Goal: Task Accomplishment & Management: Manage account settings

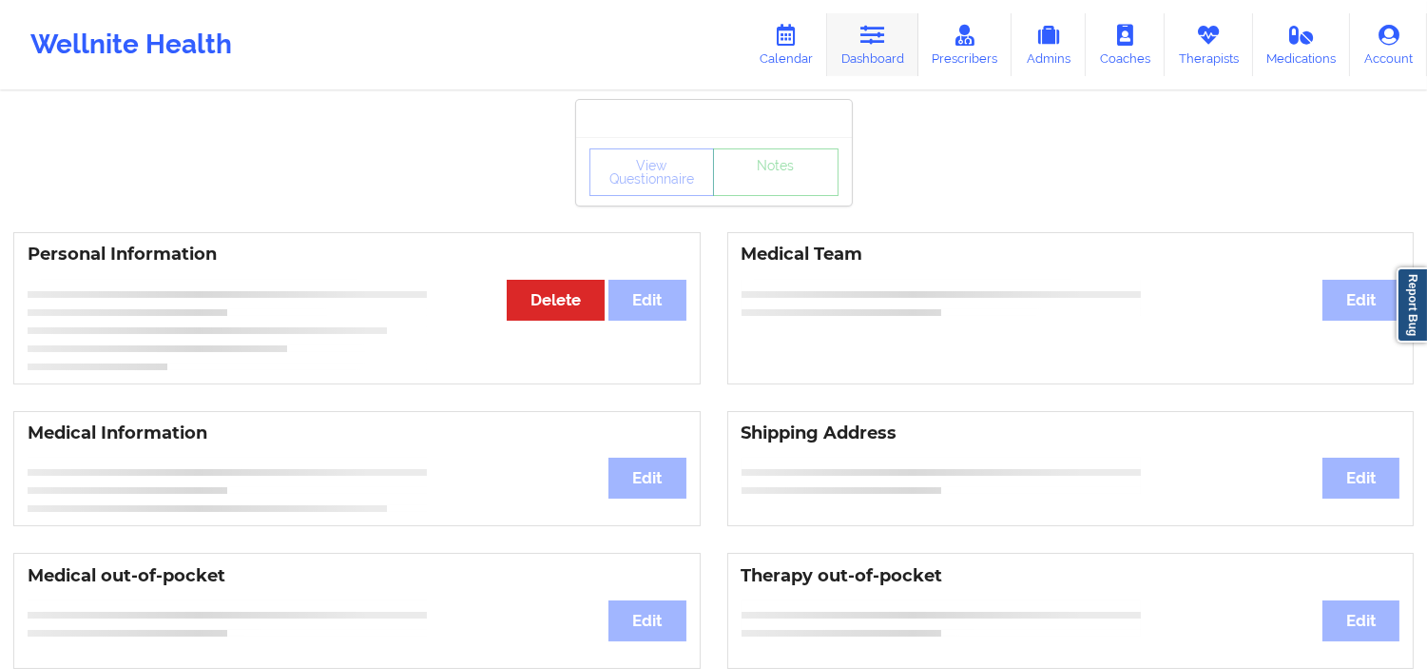
click at [851, 34] on link "Dashboard" at bounding box center [872, 44] width 91 height 63
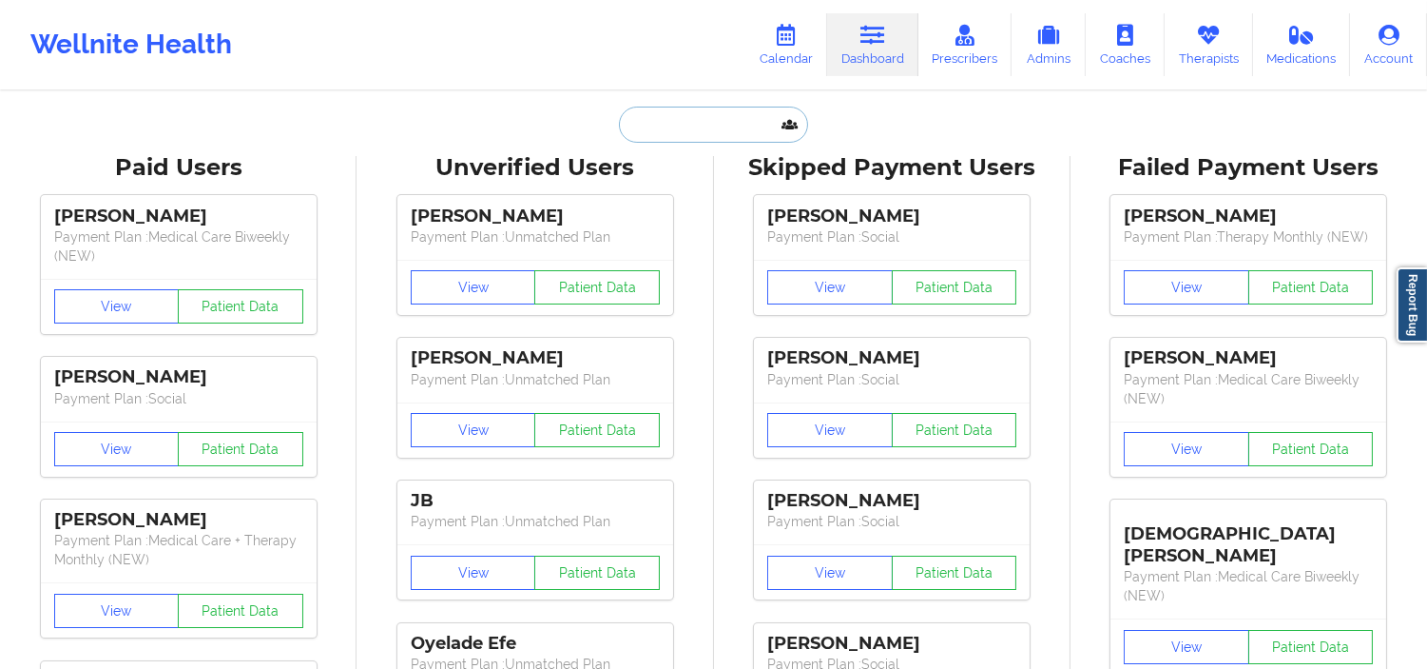
click at [740, 116] on input "text" at bounding box center [713, 125] width 188 height 36
paste input "[PERSON_NAME]"
type input "[PERSON_NAME]"
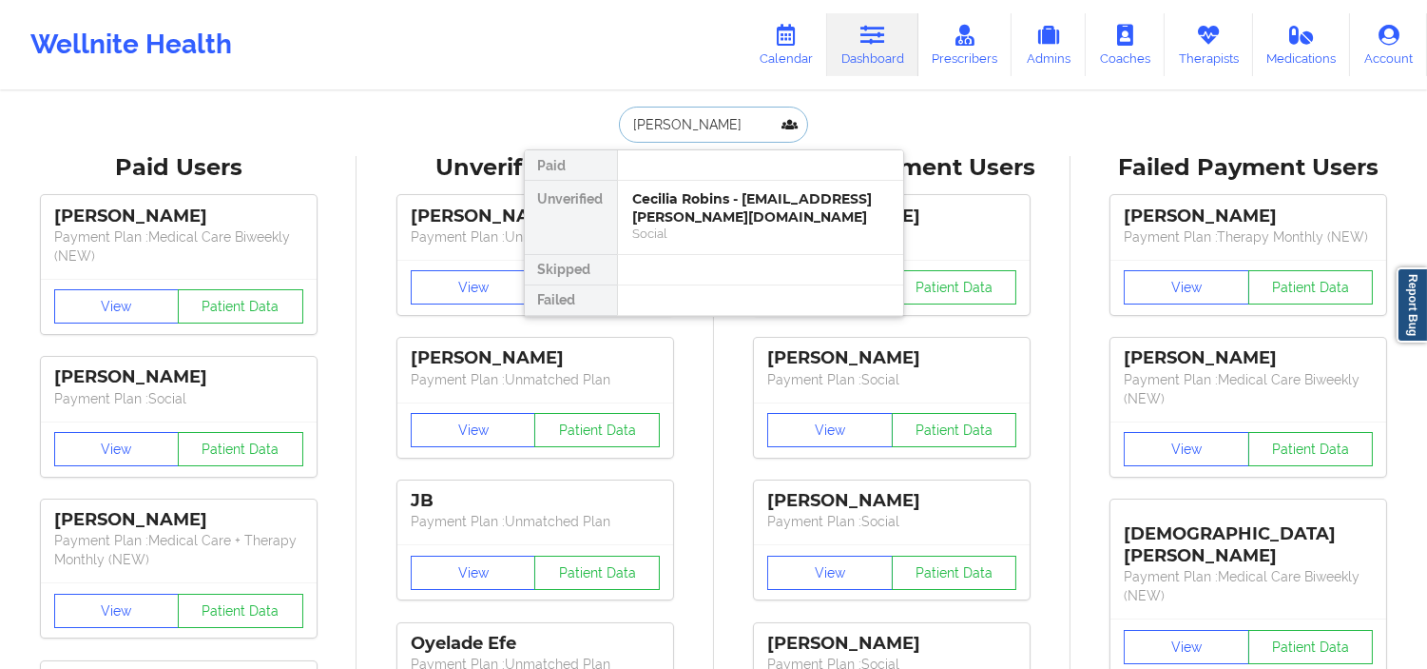
click at [765, 197] on div "Cecilia Robins - [EMAIL_ADDRESS][PERSON_NAME][DOMAIN_NAME]" at bounding box center [760, 207] width 255 height 35
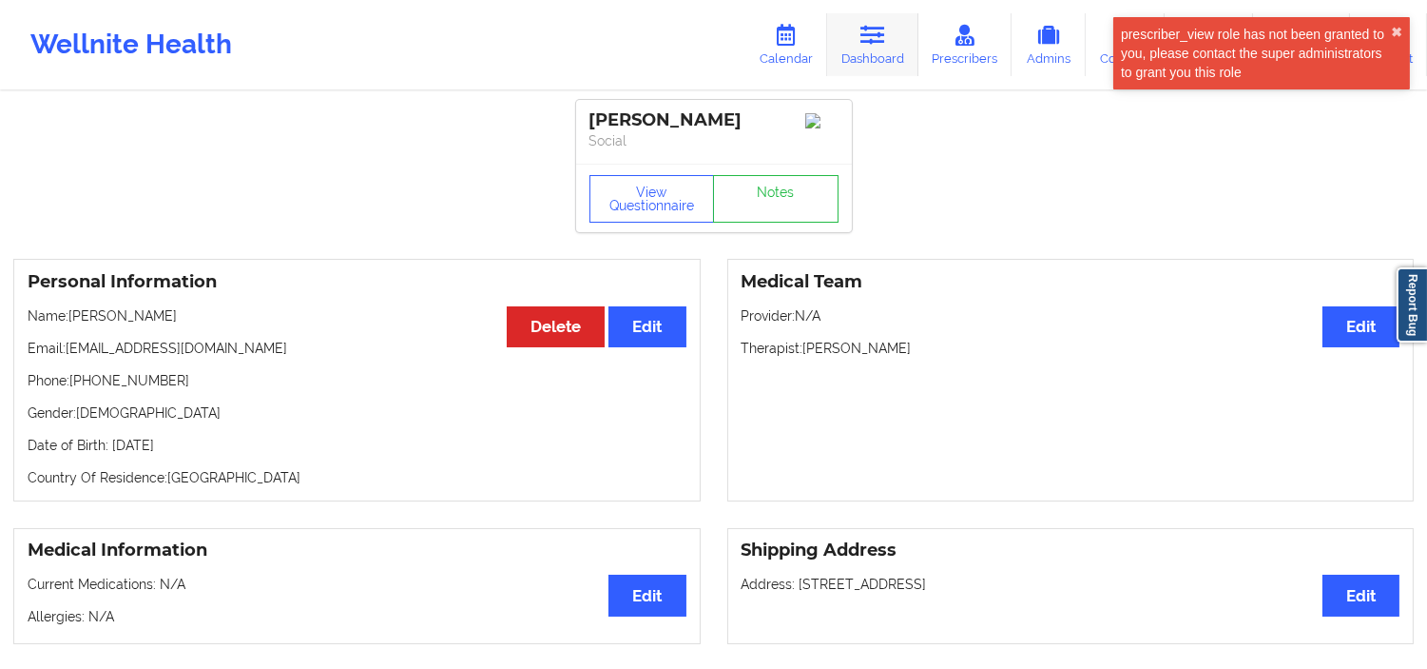
click at [918, 41] on link "Dashboard" at bounding box center [872, 44] width 91 height 63
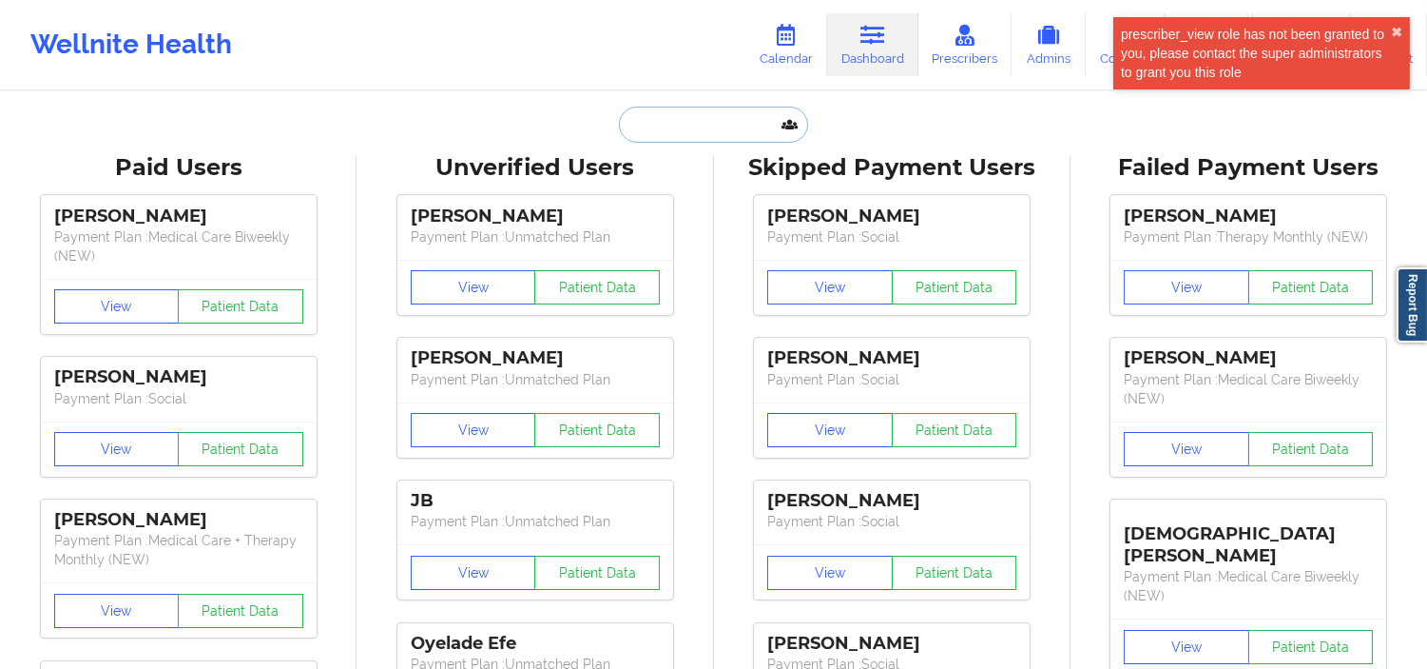
click at [743, 133] on input "text" at bounding box center [713, 125] width 188 height 36
paste input "[PERSON_NAME]"
type input "[PERSON_NAME]"
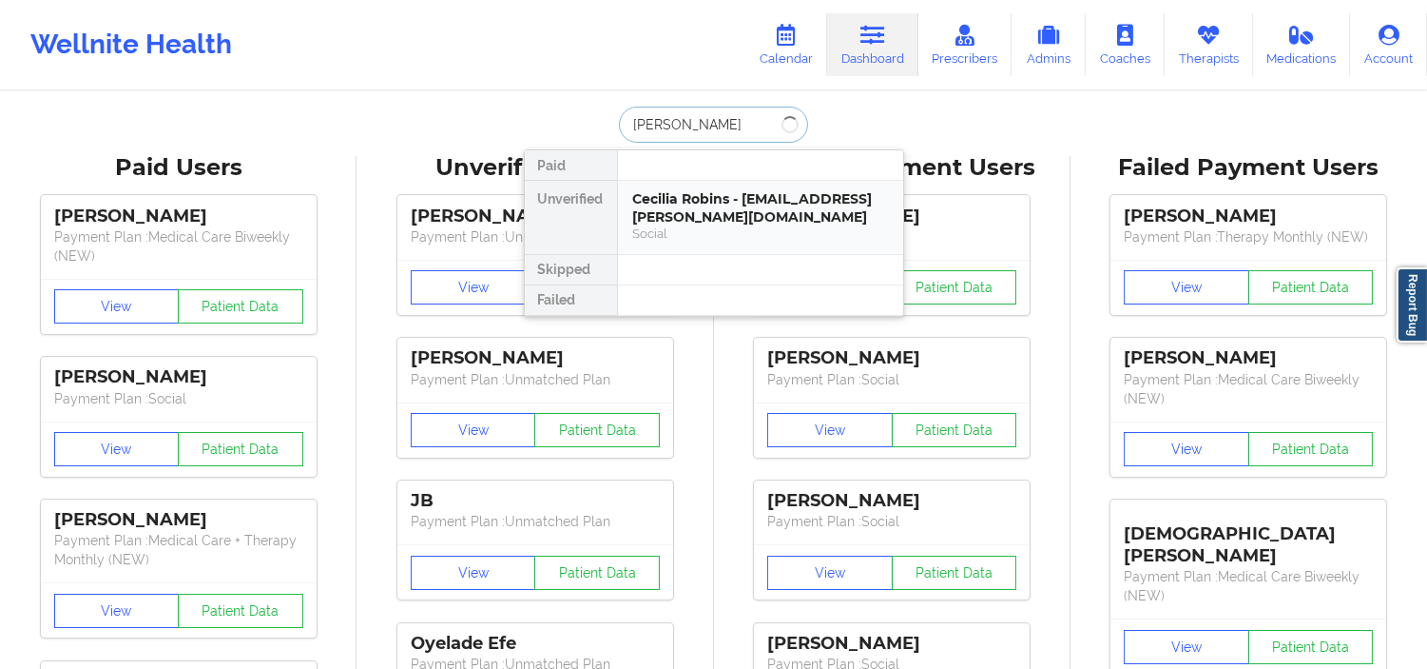
click at [727, 200] on div "Cecilia Robins - [EMAIL_ADDRESS][PERSON_NAME][DOMAIN_NAME]" at bounding box center [760, 207] width 255 height 35
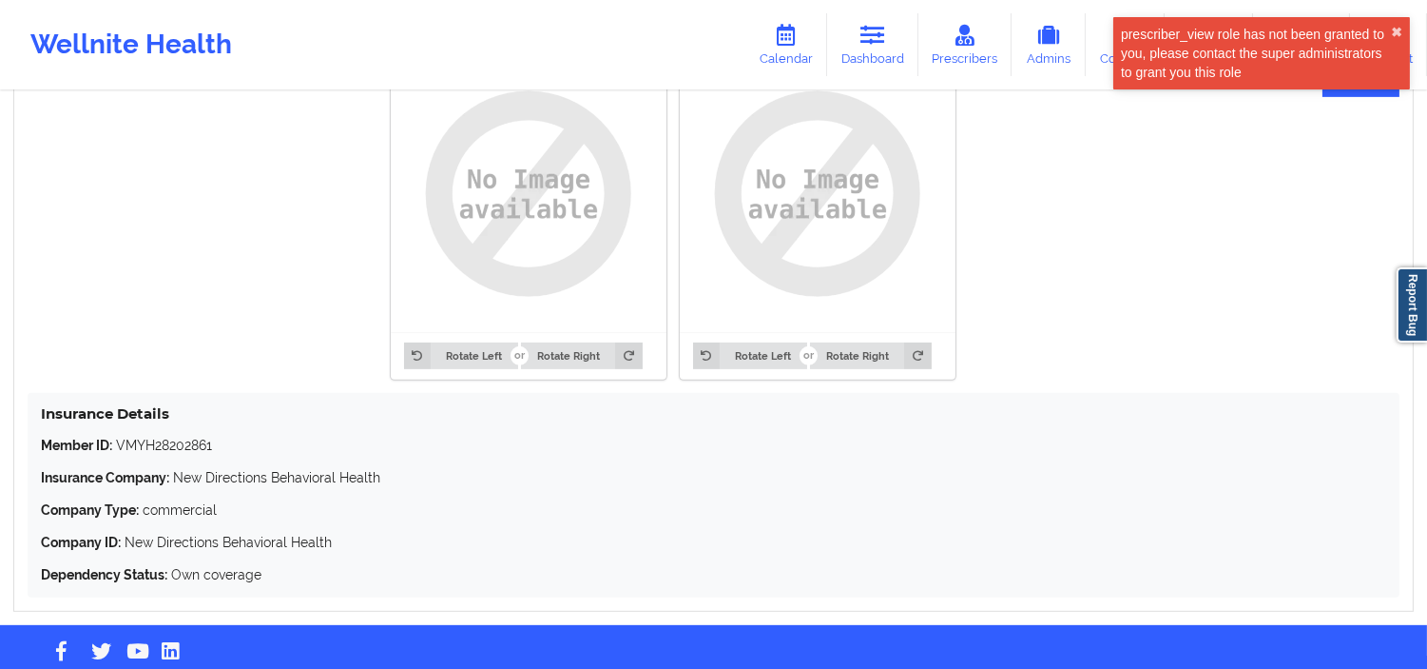
scroll to position [1542, 0]
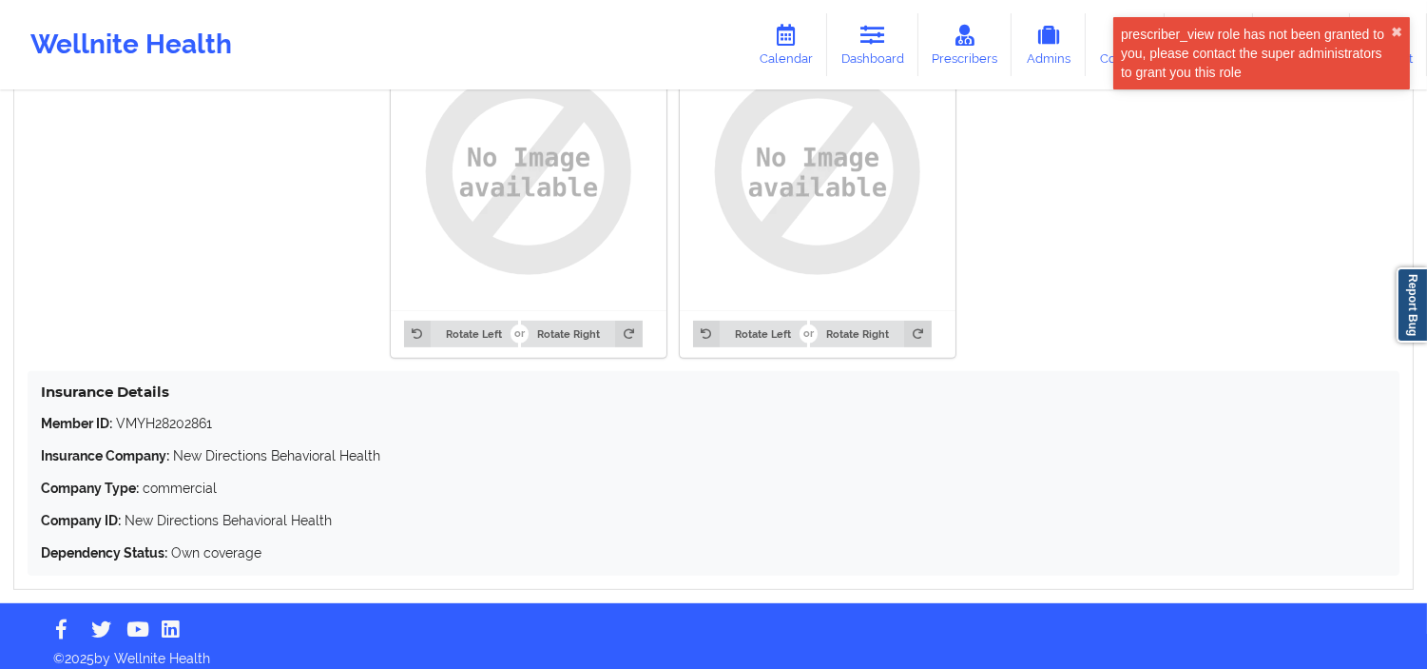
click at [176, 398] on div "Insurance Details Member ID: VMYH28202861 Insurance Company: New Directions Beh…" at bounding box center [714, 473] width 1372 height 204
copy p "VMYH28202861"
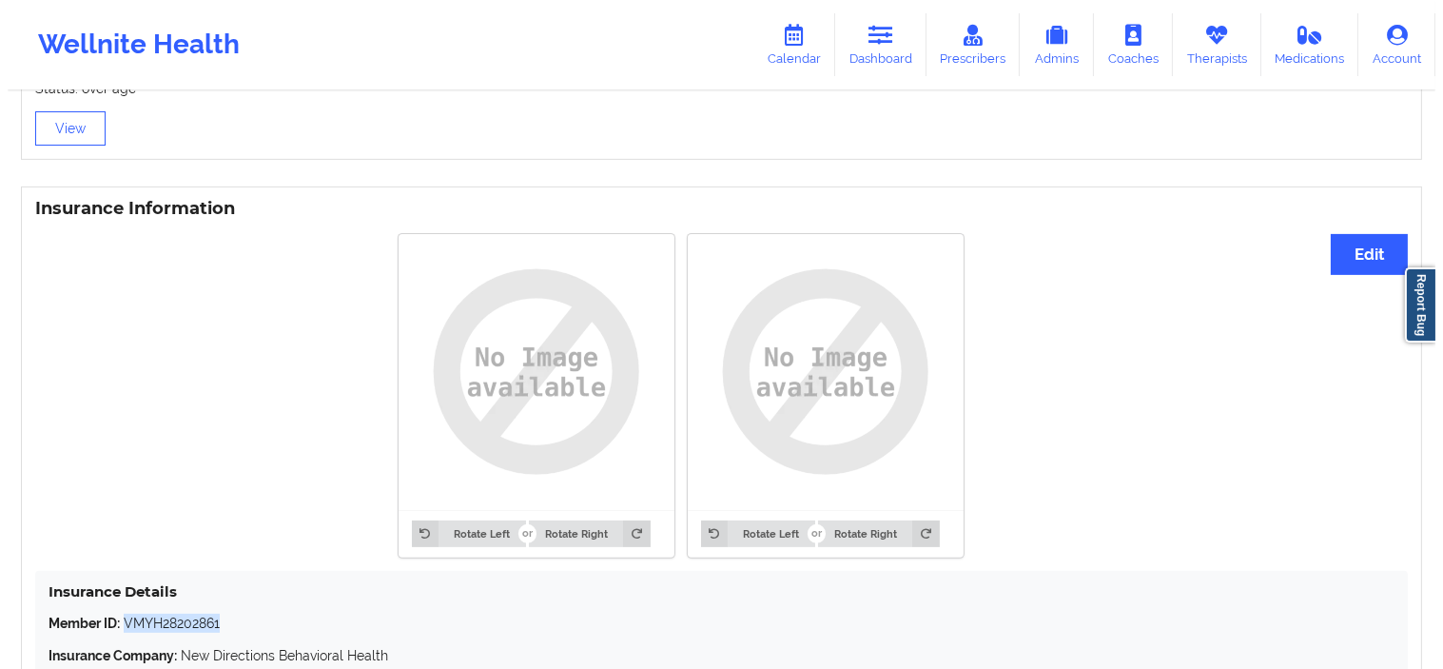
scroll to position [1329, 0]
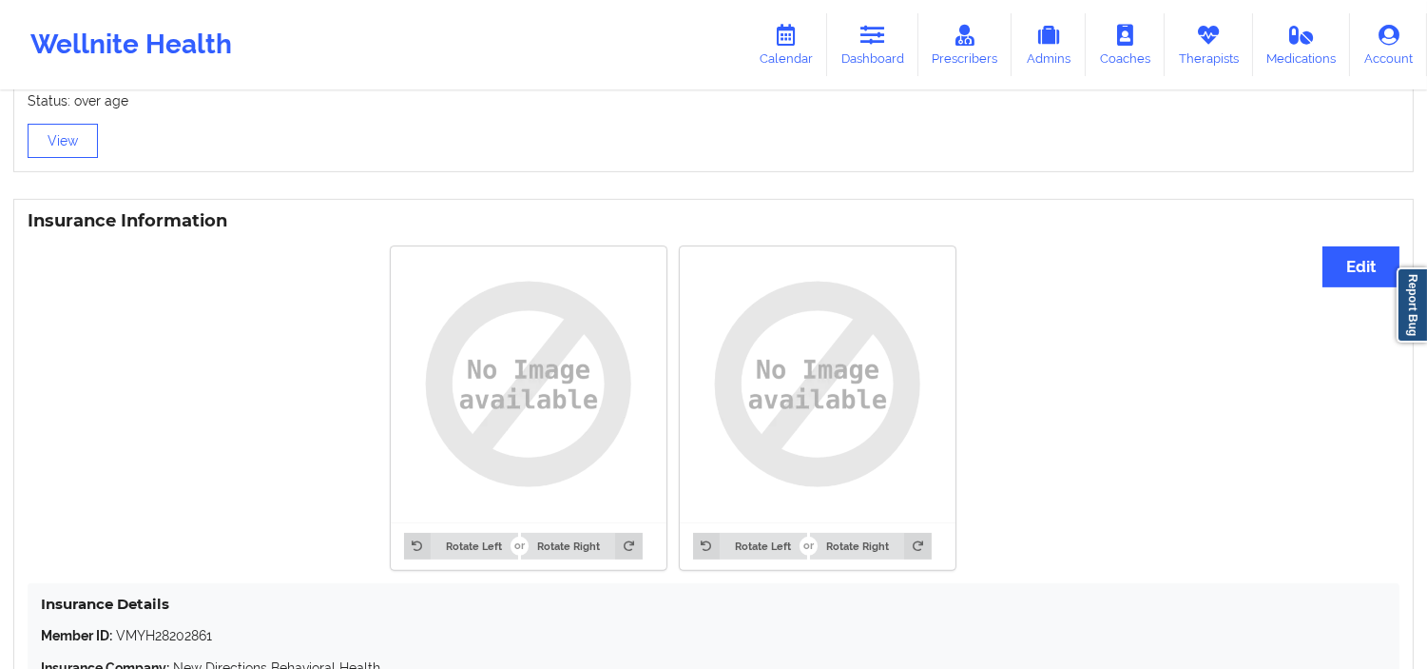
click at [1374, 283] on div "Insurance Information Edit Rotate Left Rotate Right Rotate Left Rotate Right In…" at bounding box center [713, 500] width 1401 height 603
click at [1373, 270] on button "Edit" at bounding box center [1361, 266] width 77 height 41
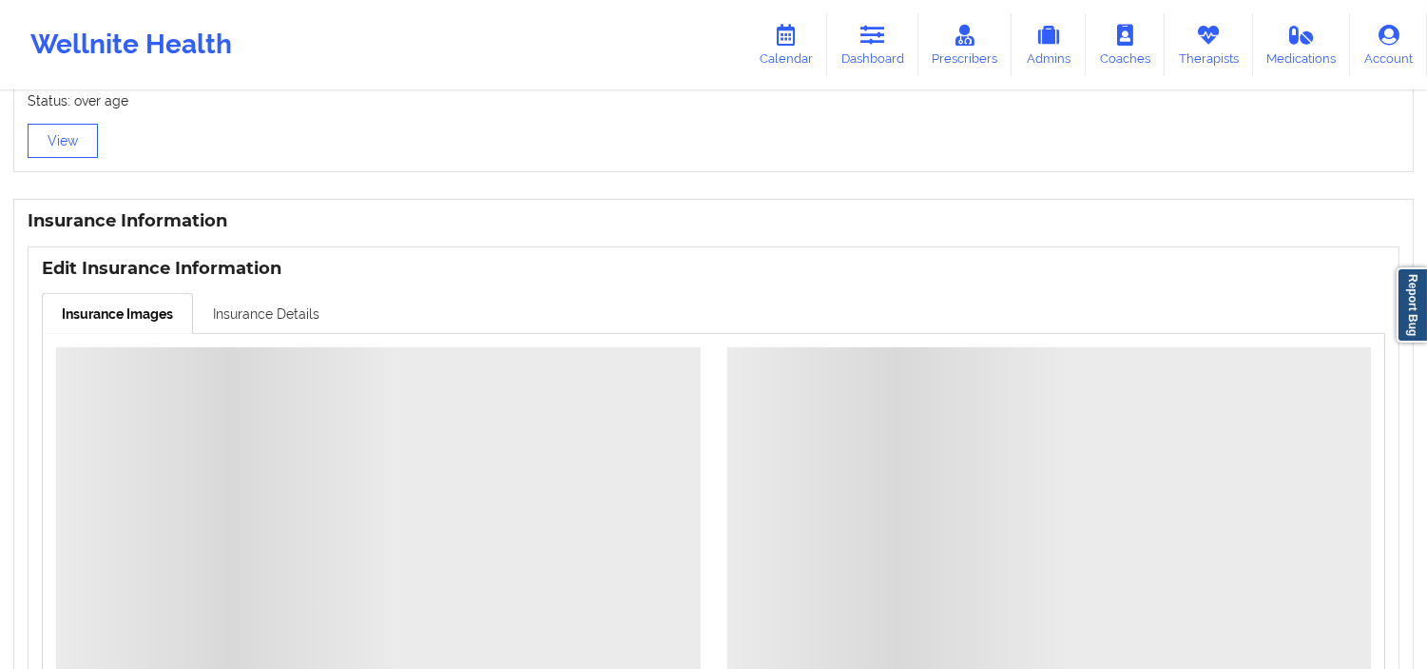
click at [290, 293] on link "Insurance Details" at bounding box center [266, 313] width 146 height 40
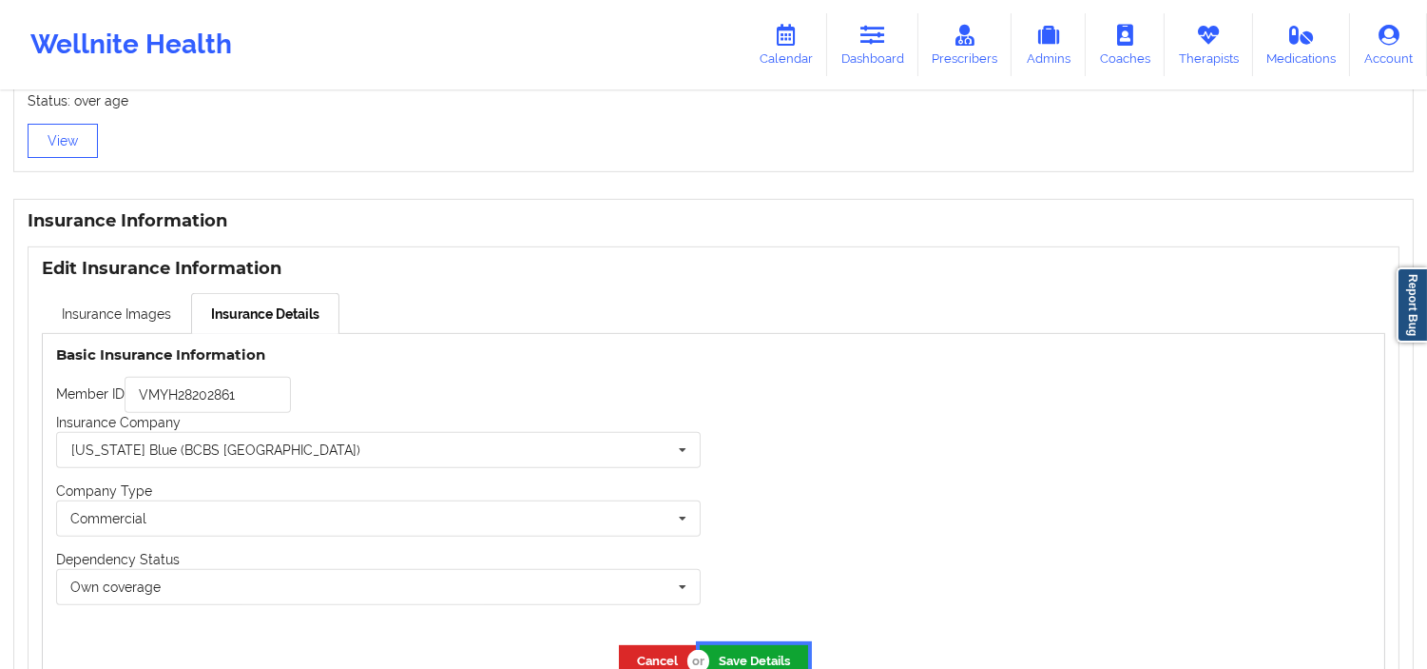
click at [773, 650] on button "Save Details" at bounding box center [754, 660] width 108 height 31
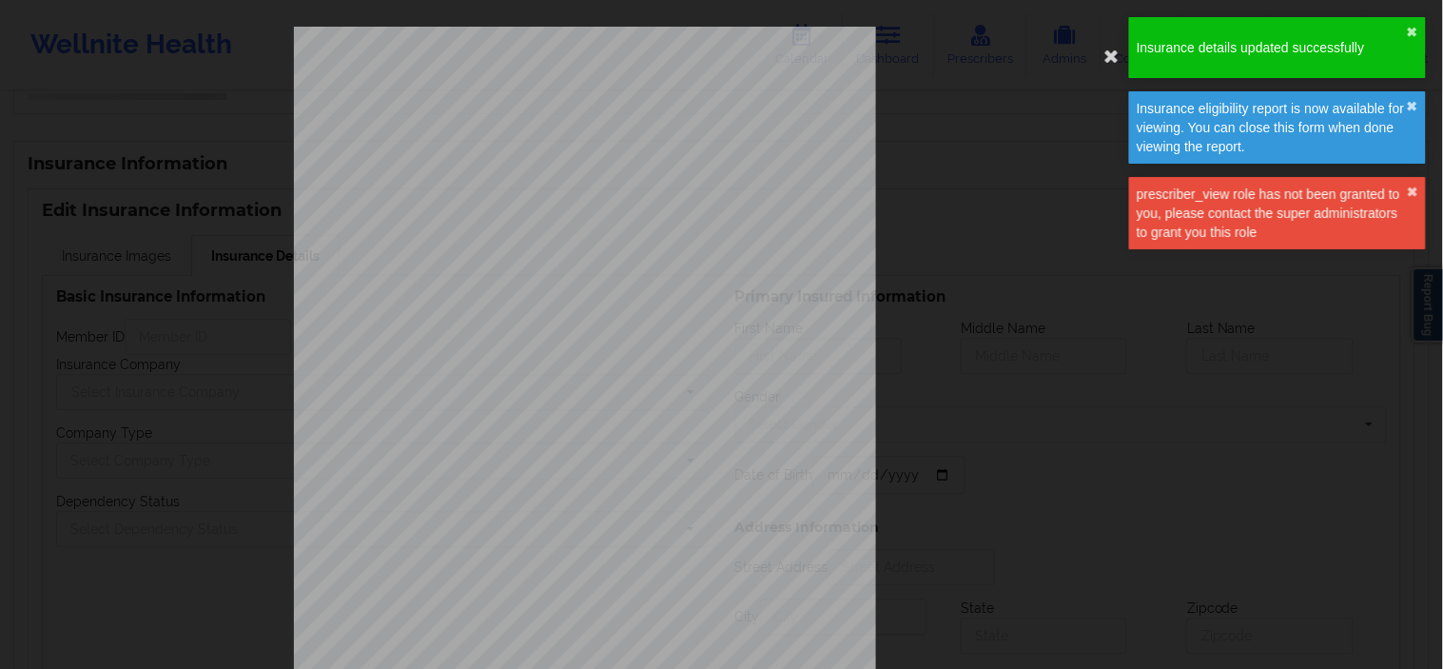
type input "VMYH28202861"
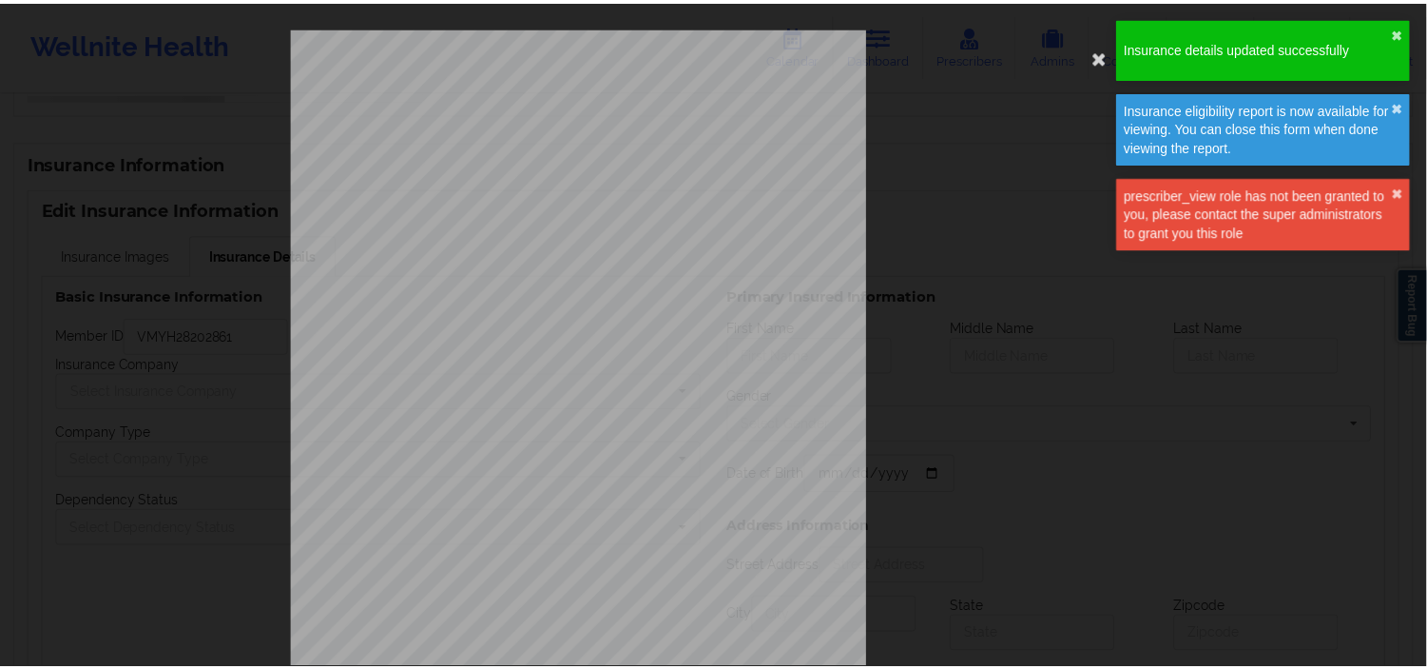
scroll to position [1242, 0]
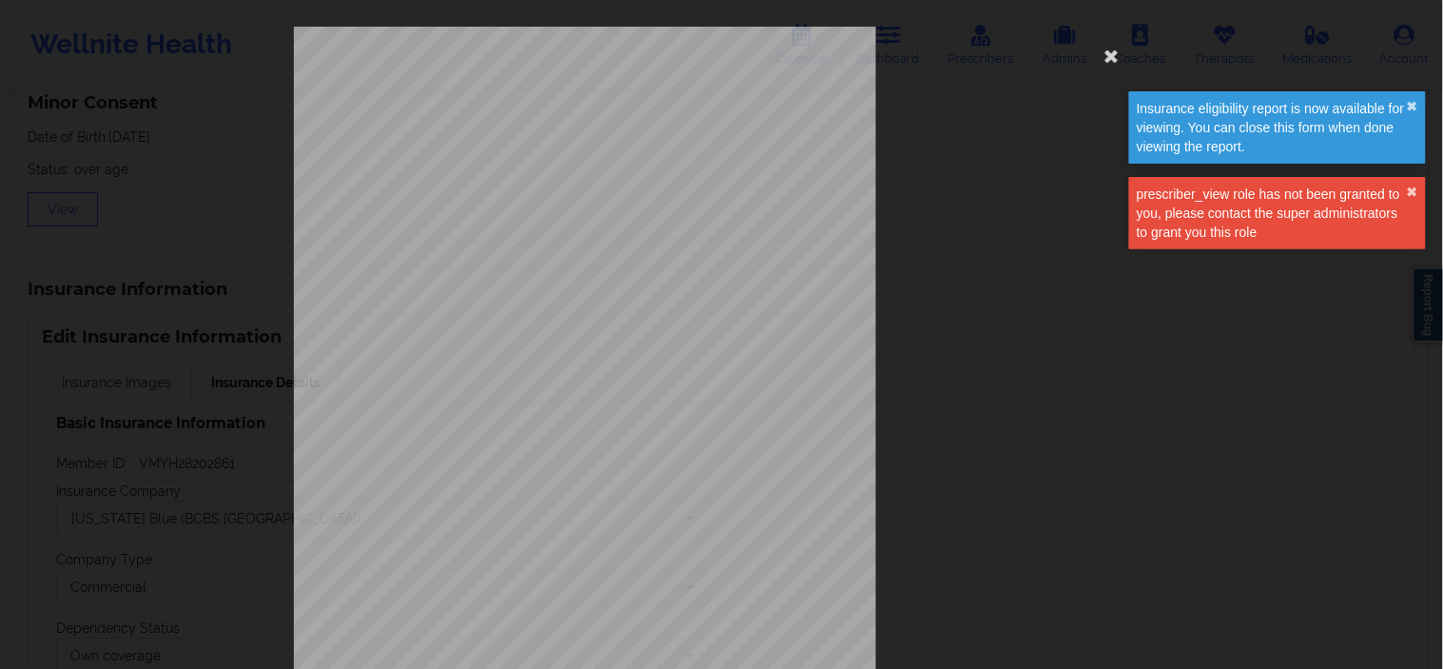
click at [1419, 34] on div "Insurance details updated successfully ✖︎ Insurance eligibility report is now a…" at bounding box center [1277, 139] width 304 height 253
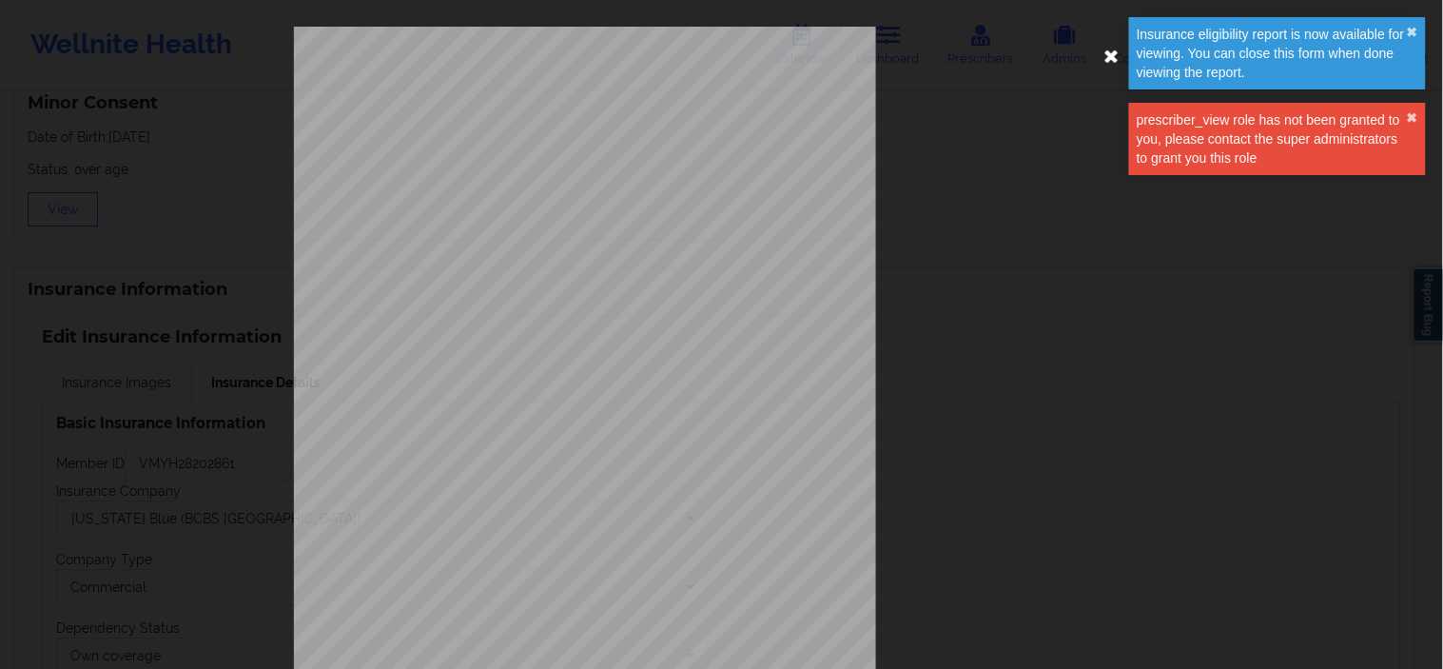
click at [1117, 52] on icon at bounding box center [1111, 55] width 30 height 30
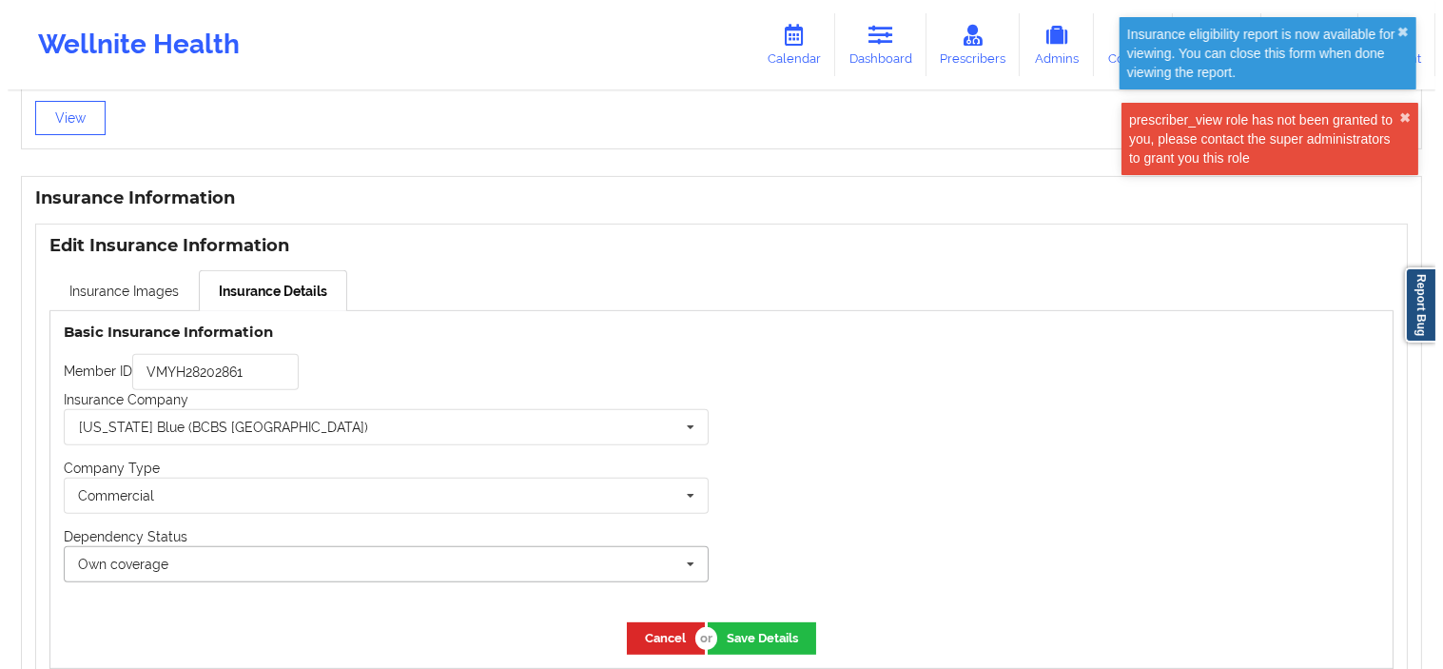
scroll to position [1348, 0]
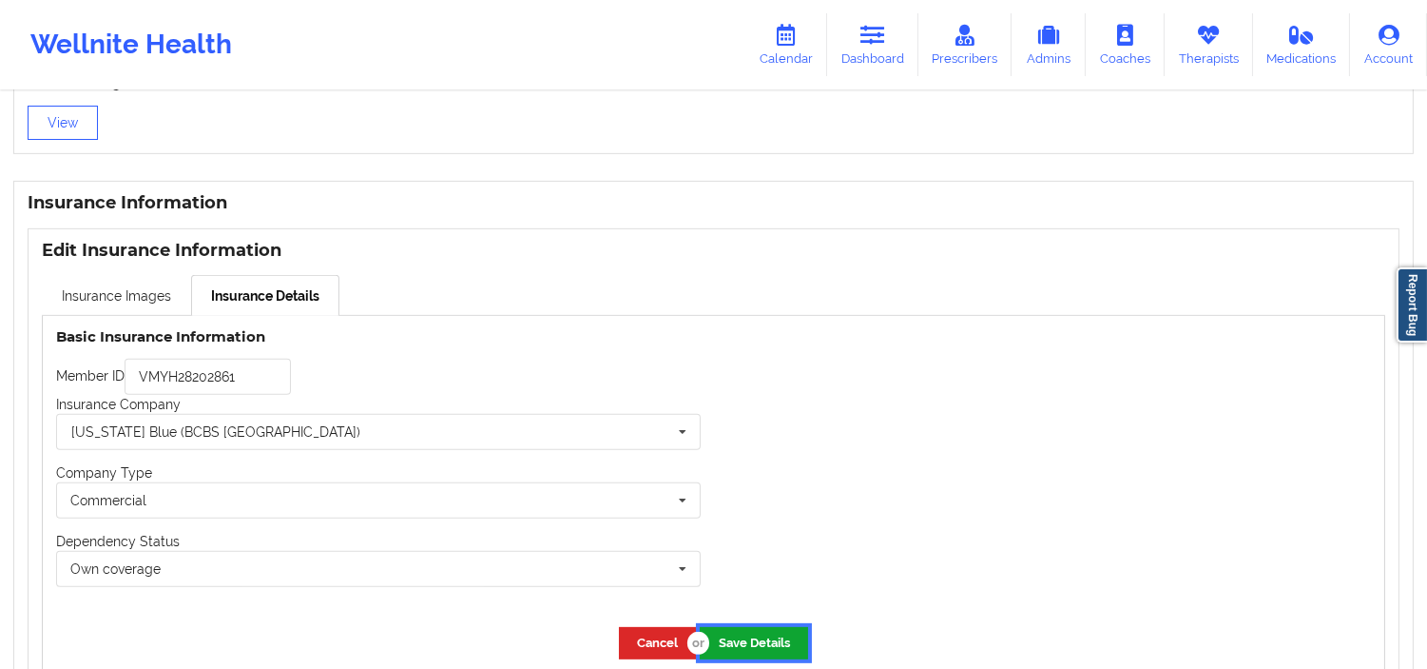
drag, startPoint x: 747, startPoint y: 625, endPoint x: 699, endPoint y: 629, distance: 47.7
click at [747, 627] on button "Save Details" at bounding box center [754, 642] width 108 height 31
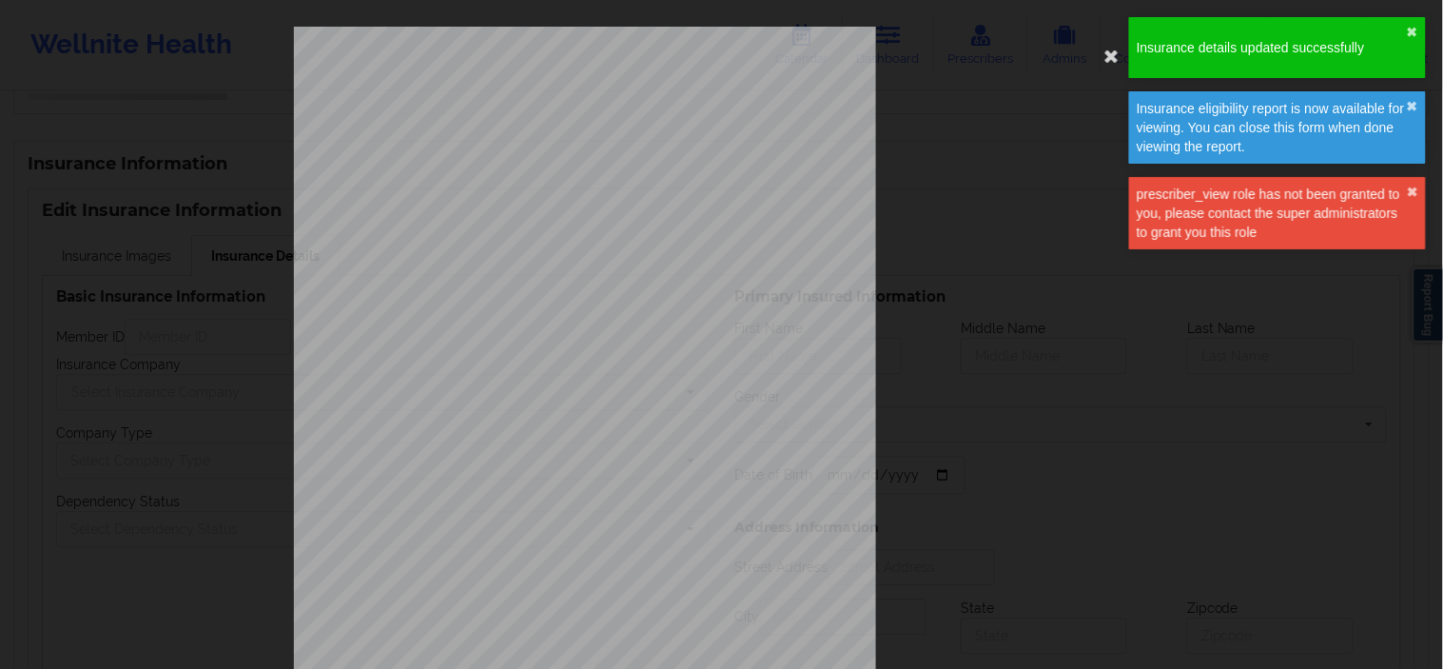
drag, startPoint x: 1098, startPoint y: 48, endPoint x: 1037, endPoint y: 92, distance: 75.7
click at [1098, 48] on icon at bounding box center [1111, 55] width 30 height 30
type input "VMYH28202861"
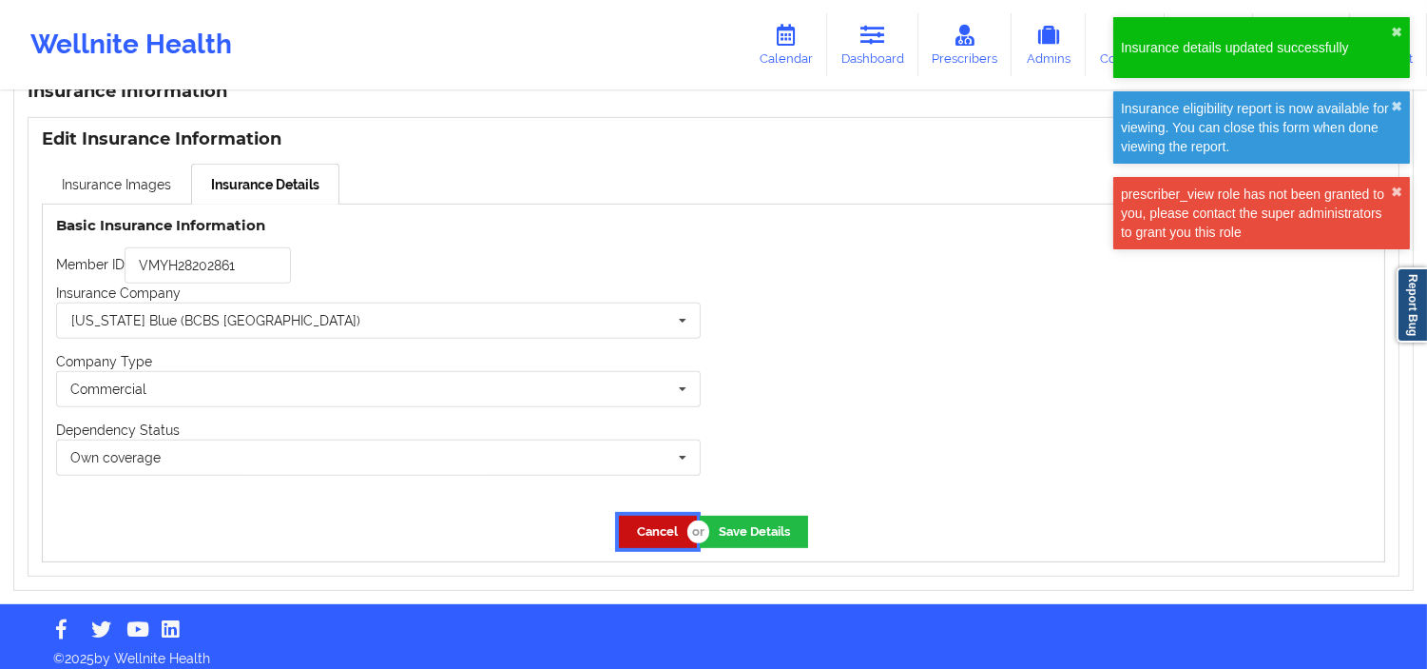
click at [661, 517] on button "Cancel" at bounding box center [658, 530] width 78 height 31
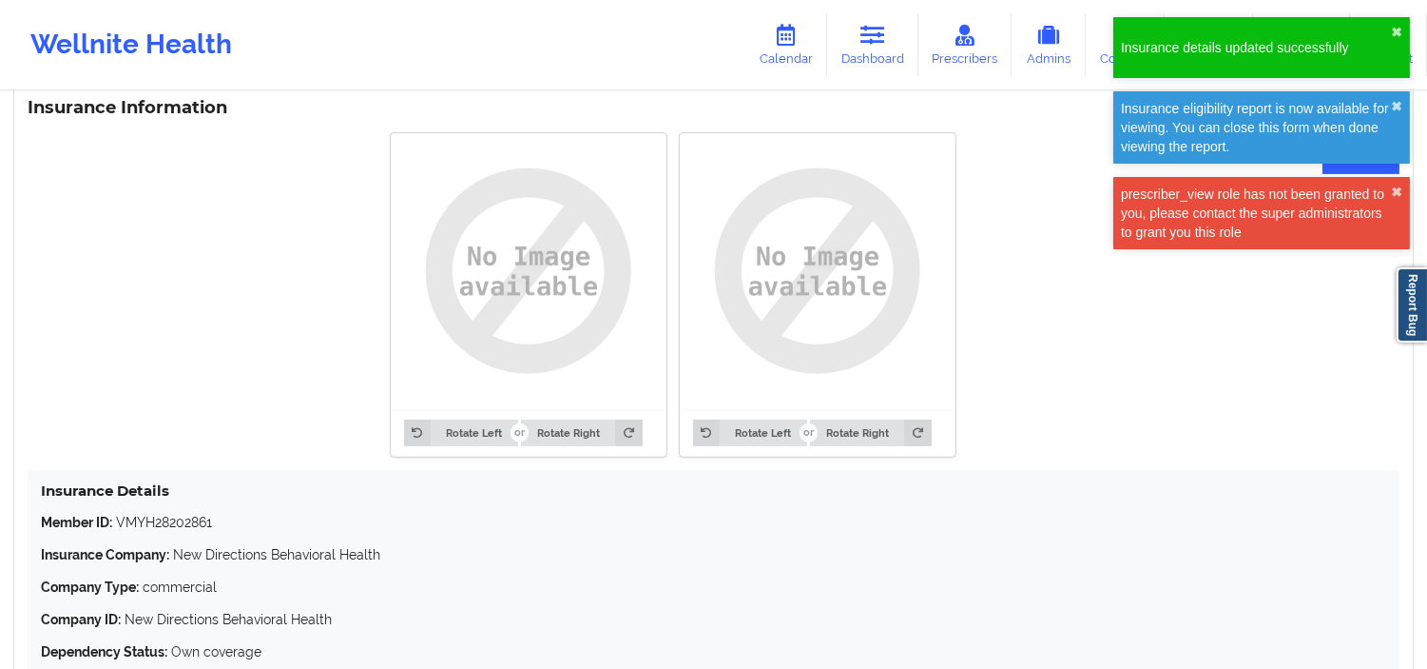
scroll to position [1118, 0]
